Goal: Transaction & Acquisition: Purchase product/service

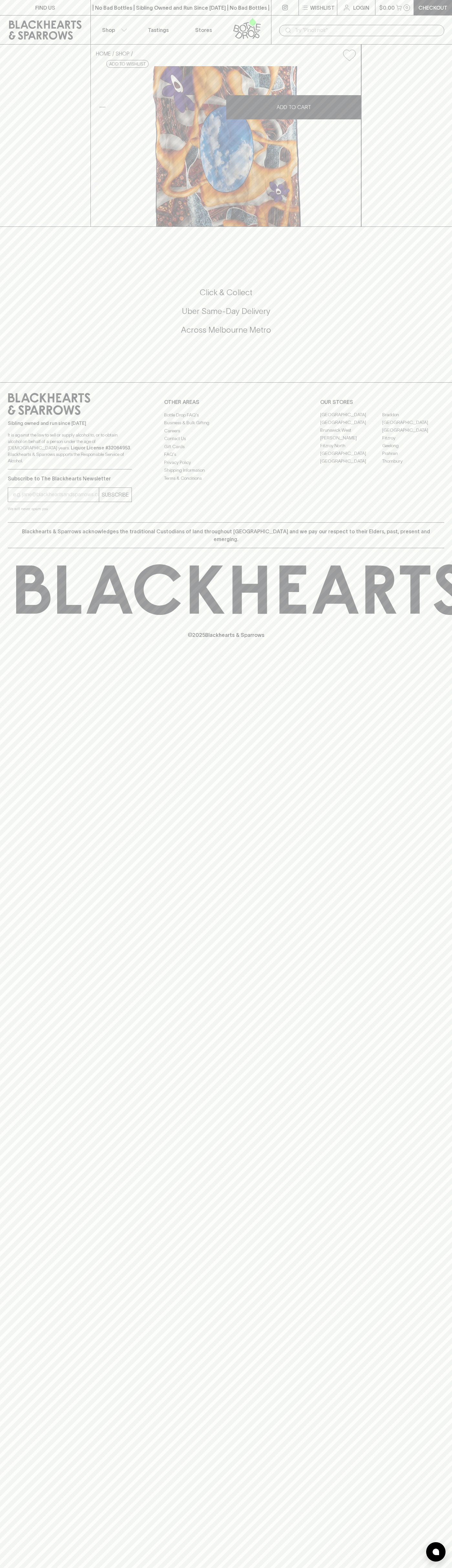
click at [111, 2] on div "| No Bad Bottles | Sibling Owned and Run Since [DATE] | No Bad Bottles | Siblin…" at bounding box center [180, 7] width 181 height 15
click at [447, 1124] on div "FIND US | No Bad Bottles | Sibling Owned and Run Since 2006 | No Bad Bottles | …" at bounding box center [226, 784] width 452 height 1568
click at [30, 1567] on html "FIND US | No Bad Bottles | Sibling Owned and Run Since 2006 | No Bad Bottles | …" at bounding box center [226, 784] width 452 height 1568
click at [30, 512] on you-helper "We will never spam you" at bounding box center [70, 509] width 124 height 7
